Goal: Task Accomplishment & Management: Complete application form

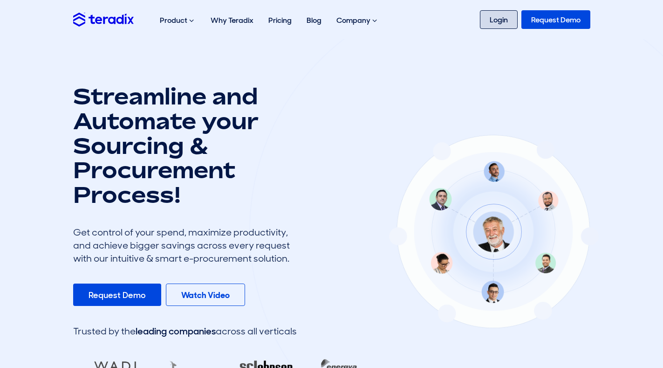
click at [500, 10] on link "Login" at bounding box center [499, 19] width 38 height 19
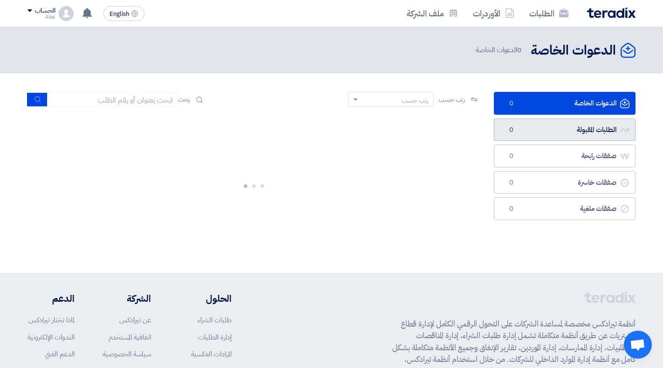
click at [577, 123] on link "الطلبات المقبولة الطلبات المقبولة 0" at bounding box center [565, 129] width 142 height 23
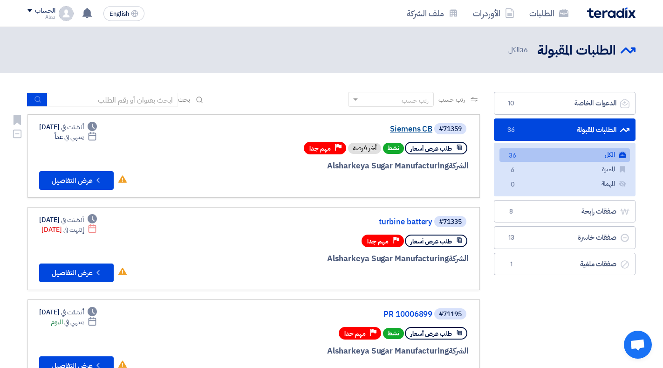
click at [409, 128] on link "Siemens CB" at bounding box center [339, 129] width 186 height 8
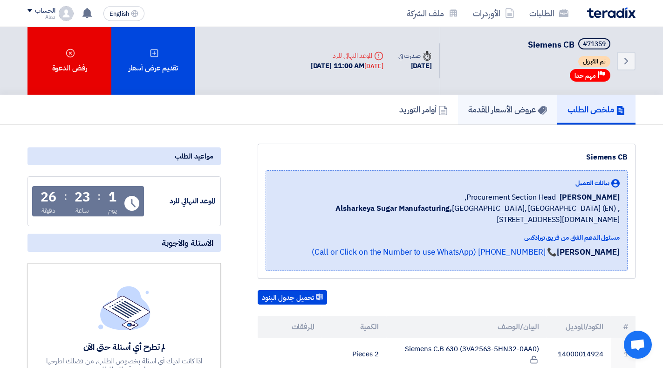
click at [500, 109] on h5 "عروض الأسعار المقدمة" at bounding box center [507, 109] width 79 height 11
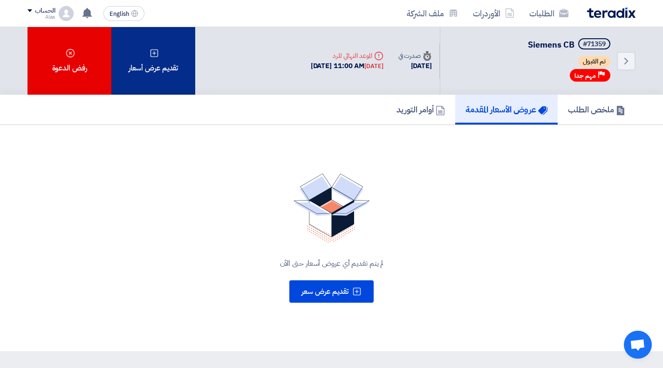
click at [182, 68] on div "تقديم عرض أسعار" at bounding box center [153, 61] width 84 height 68
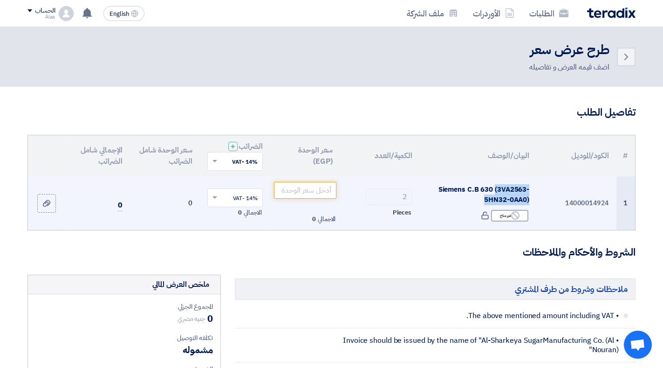
drag, startPoint x: 495, startPoint y: 191, endPoint x: 531, endPoint y: 206, distance: 39.2
click at [531, 206] on td "Siemens C.B 630 (3VA2563-5HN32-0AA0) Reject غير متاح" at bounding box center [478, 203] width 117 height 54
copy td "(3VA2563-5HN32-0AA0)"
